Goal: Transaction & Acquisition: Purchase product/service

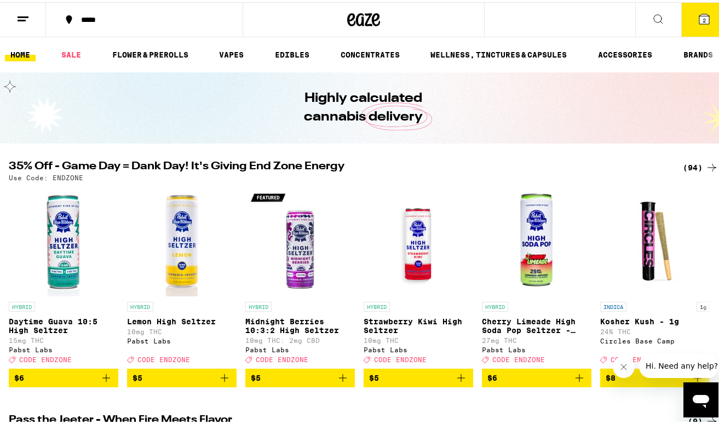
scroll to position [-20, 0]
